Goal: Information Seeking & Learning: Check status

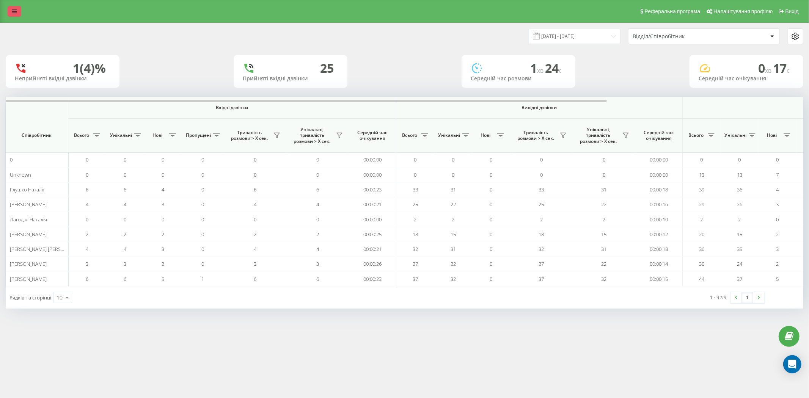
click at [14, 9] on icon at bounding box center [14, 11] width 5 height 5
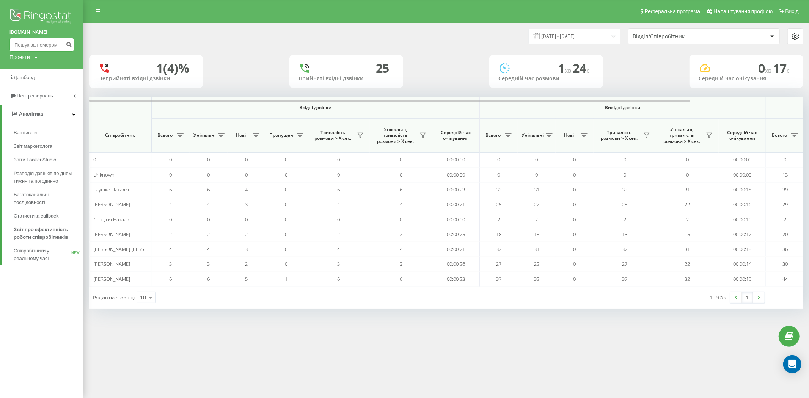
click at [35, 39] on input at bounding box center [41, 45] width 64 height 14
paste input "380990326031"
type input "380990326031"
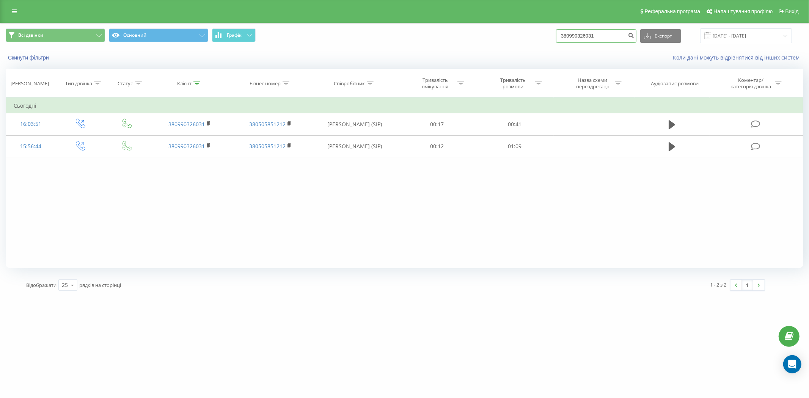
click at [597, 35] on input "380990326031" at bounding box center [596, 36] width 80 height 14
drag, startPoint x: 609, startPoint y: 35, endPoint x: 498, endPoint y: 35, distance: 111.1
click at [501, 35] on div "Всі дзвінки Основний Графік 380990326031 Експорт .csv .xls .xlsx 19.05.2025 - 1…" at bounding box center [404, 35] width 797 height 15
paste input "55818527"
type input "380955818527"
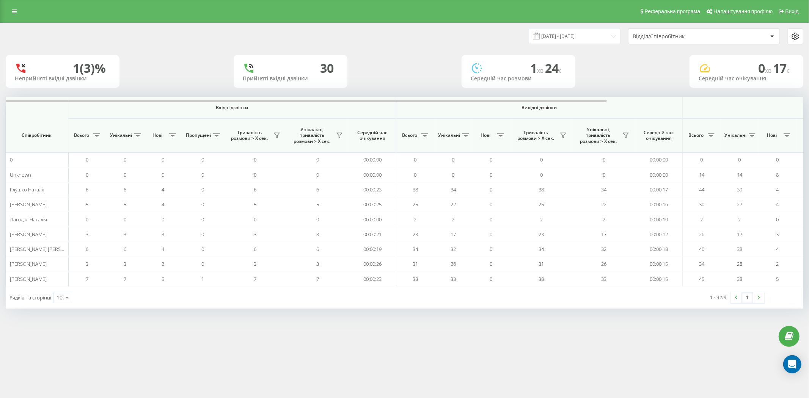
click at [465, 331] on div "Реферальна програма Налаштування профілю Вихід [DATE] - [DATE] Відділ/Співробіт…" at bounding box center [404, 199] width 809 height 398
click at [465, 330] on div "Реферальна програма Налаштування профілю Вихід [DATE] - [DATE] Відділ/Співробіт…" at bounding box center [404, 199] width 809 height 398
click at [464, 330] on div "Реферальна програма Налаштування профілю Вихід [DATE] - [DATE] Відділ/Співробіт…" at bounding box center [404, 199] width 809 height 398
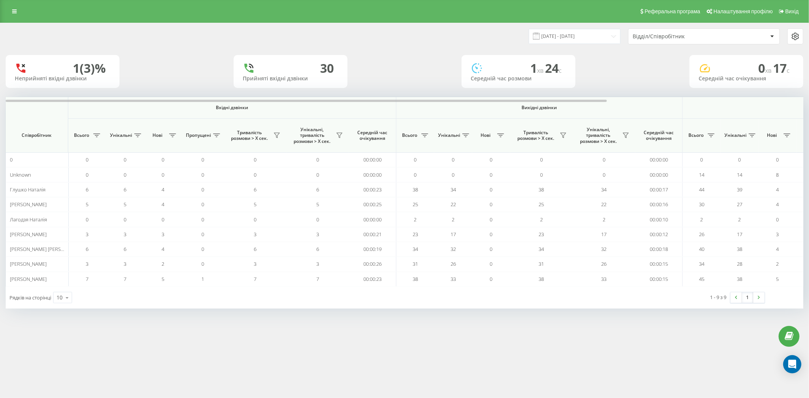
click at [464, 329] on div "Реферальна програма Налаштування профілю Вихід [DATE] - [DATE] Відділ/Співробіт…" at bounding box center [404, 199] width 809 height 398
